Goal: Register for event/course

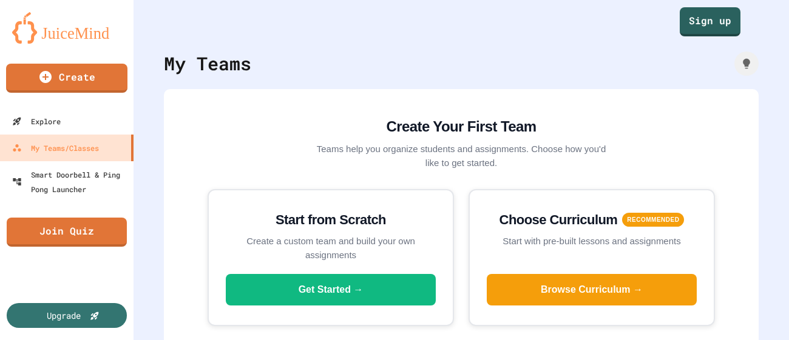
scroll to position [26, 0]
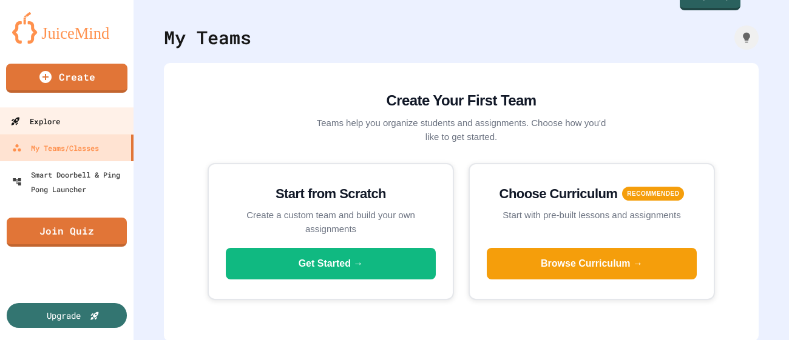
click at [62, 126] on link "Explore" at bounding box center [67, 120] width 138 height 27
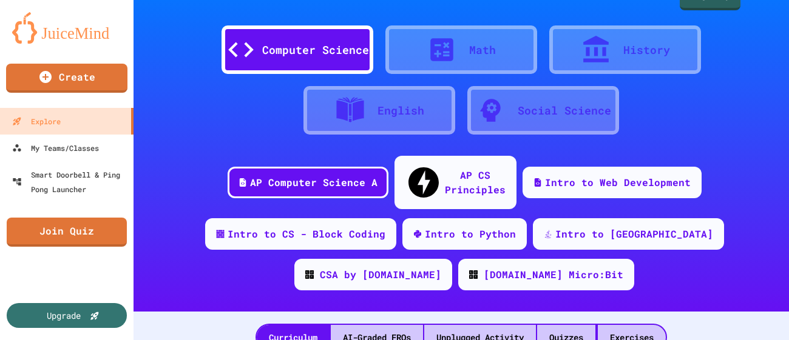
click at [245, 56] on icon at bounding box center [241, 50] width 30 height 30
click at [268, 56] on div "Computer Science" at bounding box center [315, 50] width 107 height 16
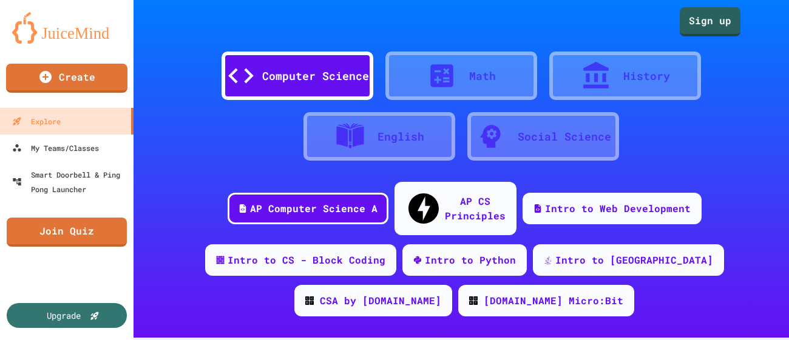
click at [718, 17] on link "Sign up" at bounding box center [710, 21] width 61 height 29
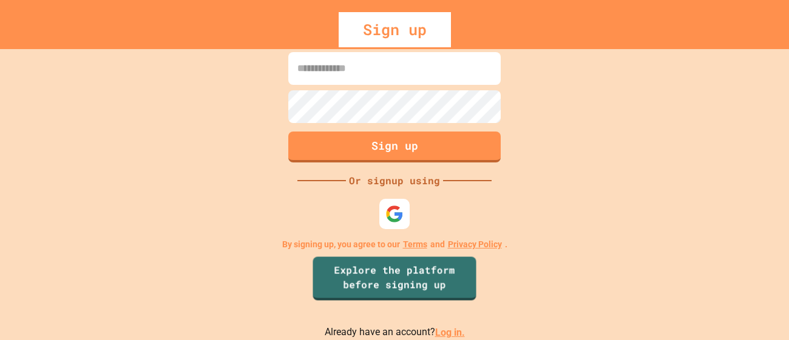
click at [449, 330] on link "Log in." at bounding box center [450, 333] width 30 height 12
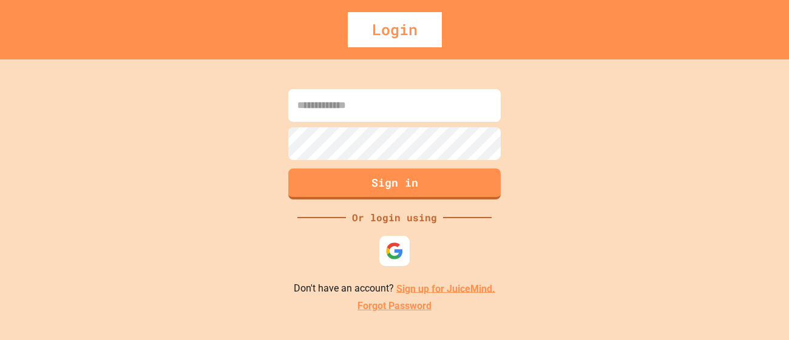
click at [445, 116] on input at bounding box center [394, 105] width 212 height 33
type input "**********"
